Goal: Task Accomplishment & Management: Manage account settings

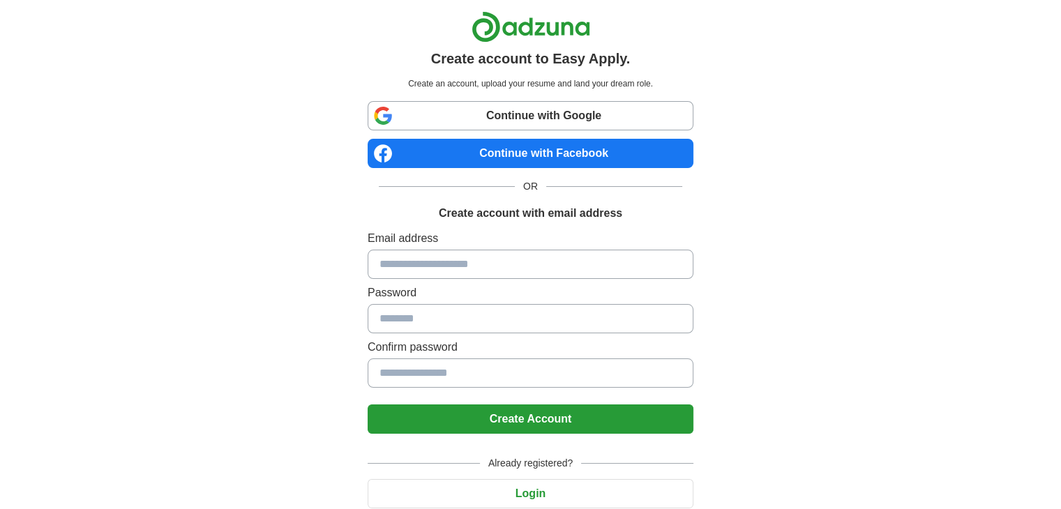
click at [472, 266] on input at bounding box center [531, 264] width 326 height 29
click at [438, 277] on input at bounding box center [531, 264] width 326 height 29
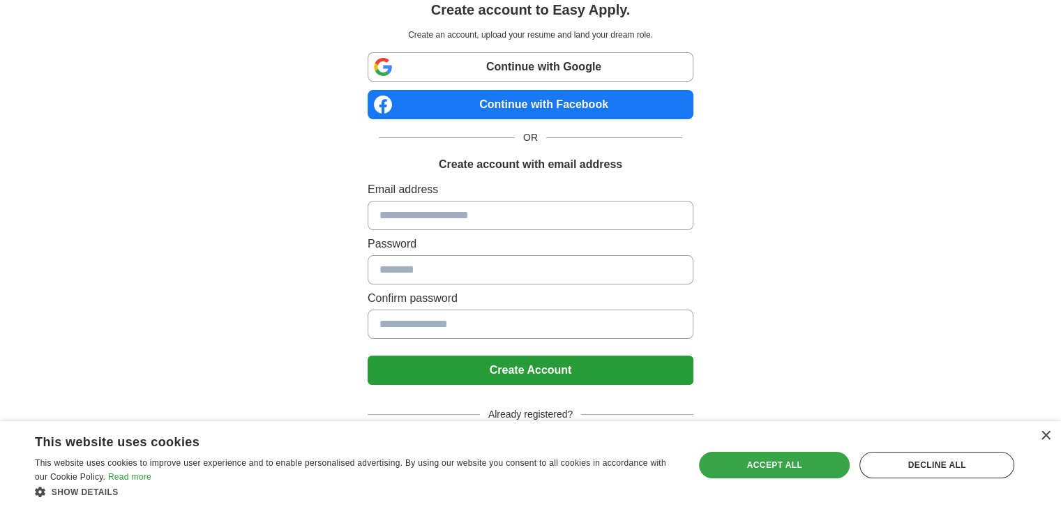
click at [786, 462] on div "Accept all" at bounding box center [774, 465] width 151 height 27
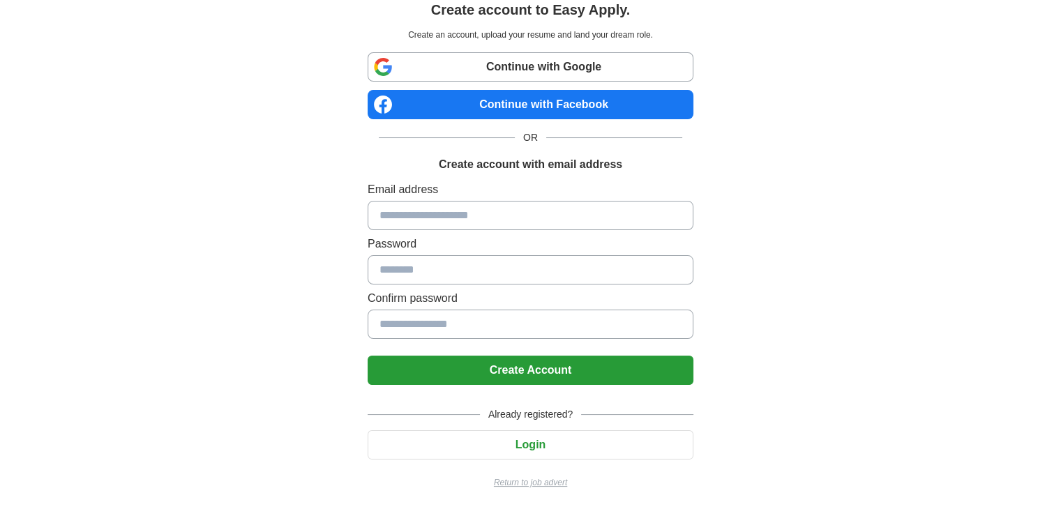
click at [530, 447] on button "Login" at bounding box center [531, 445] width 326 height 29
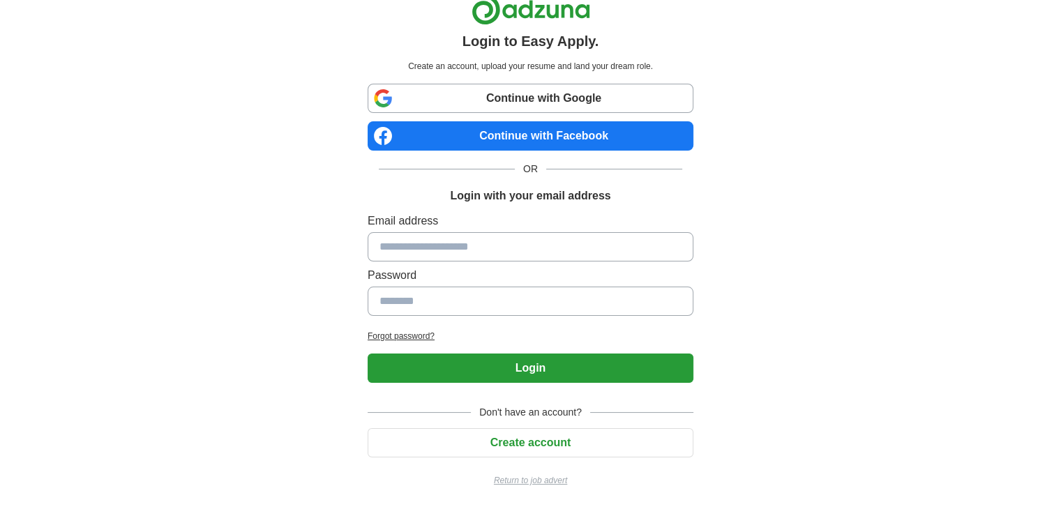
scroll to position [16, 0]
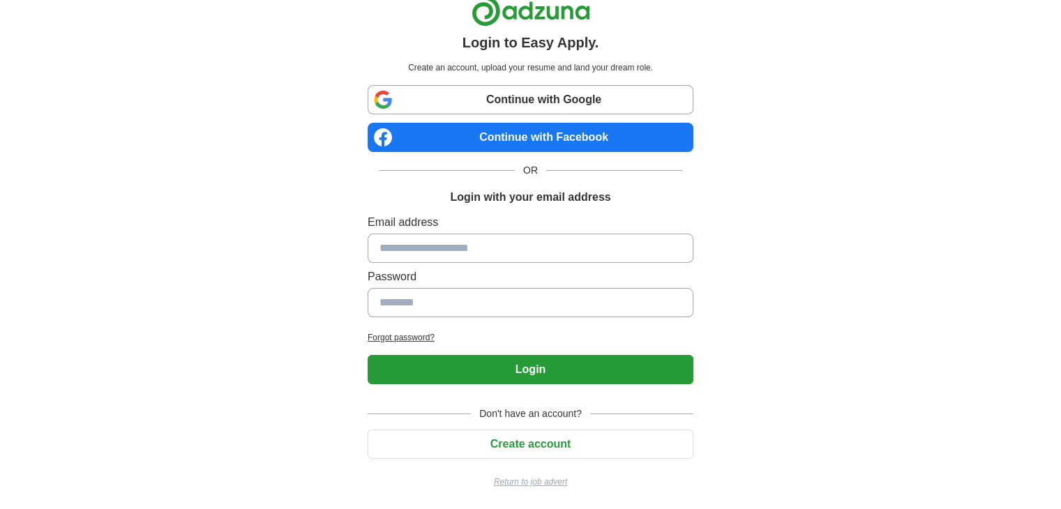
click at [516, 260] on input at bounding box center [531, 248] width 326 height 29
click at [481, 246] on input at bounding box center [531, 248] width 326 height 29
click at [461, 246] on input at bounding box center [531, 248] width 326 height 29
type input "**********"
click at [440, 311] on input at bounding box center [531, 302] width 326 height 29
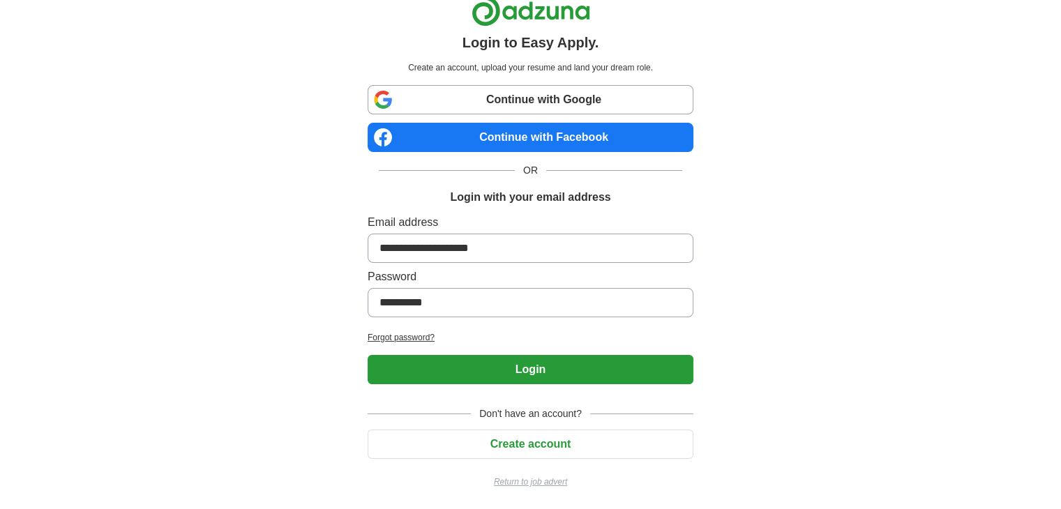
type input "**********"
click at [368, 355] on button "Login" at bounding box center [531, 369] width 326 height 29
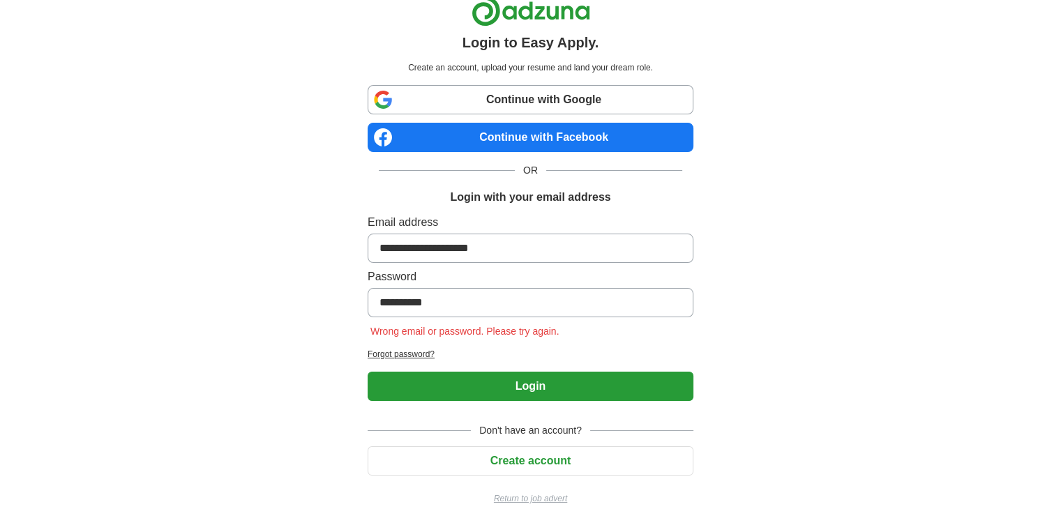
click at [547, 101] on link "Continue with Google" at bounding box center [531, 99] width 326 height 29
